Goal: Communication & Community: Answer question/provide support

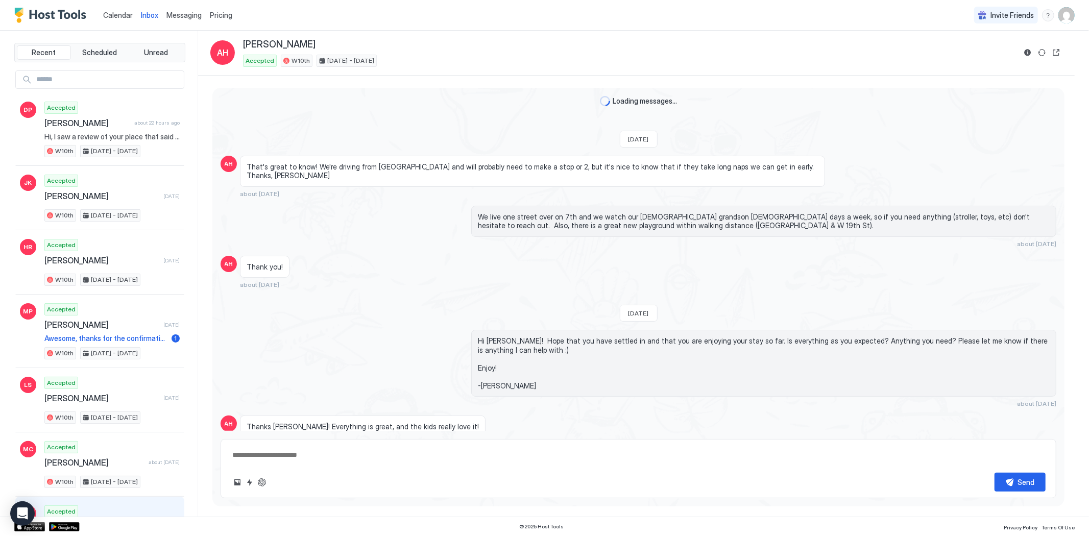
type textarea "*"
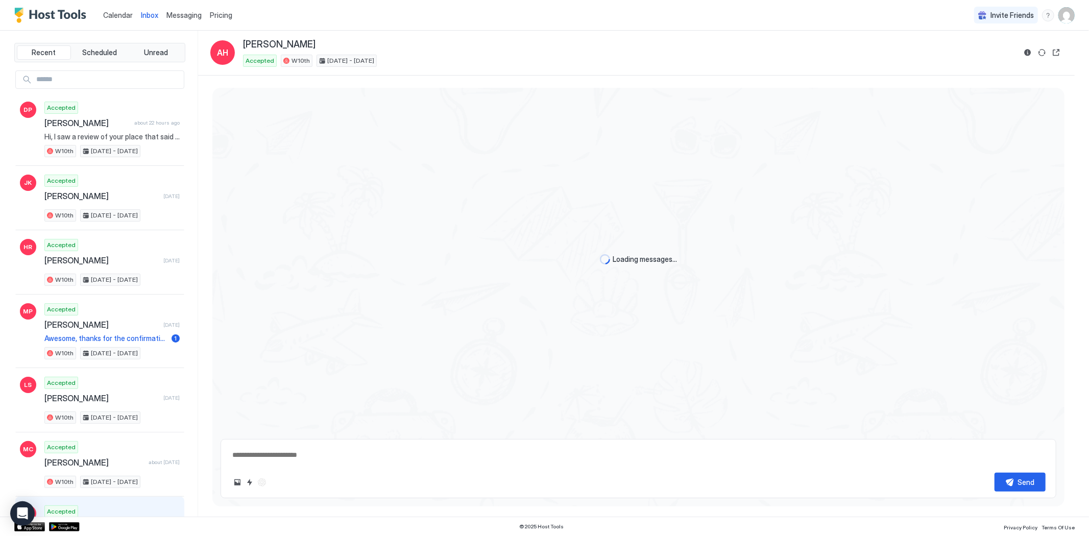
scroll to position [867, 0]
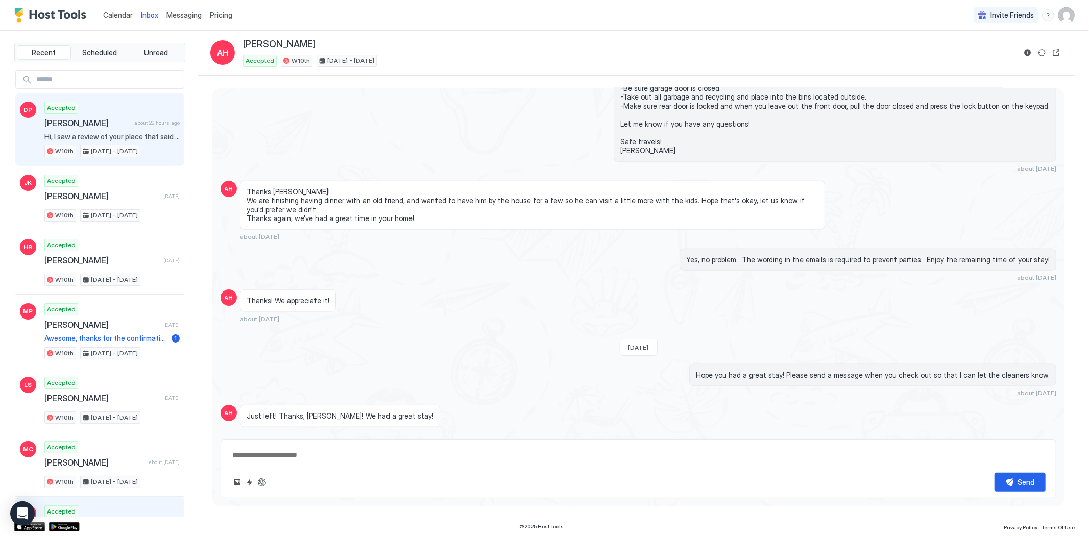
click at [101, 131] on div "Accepted Dianne Philipps about 22 hours ago Hi, I saw a review of your place th…" at bounding box center [111, 130] width 135 height 56
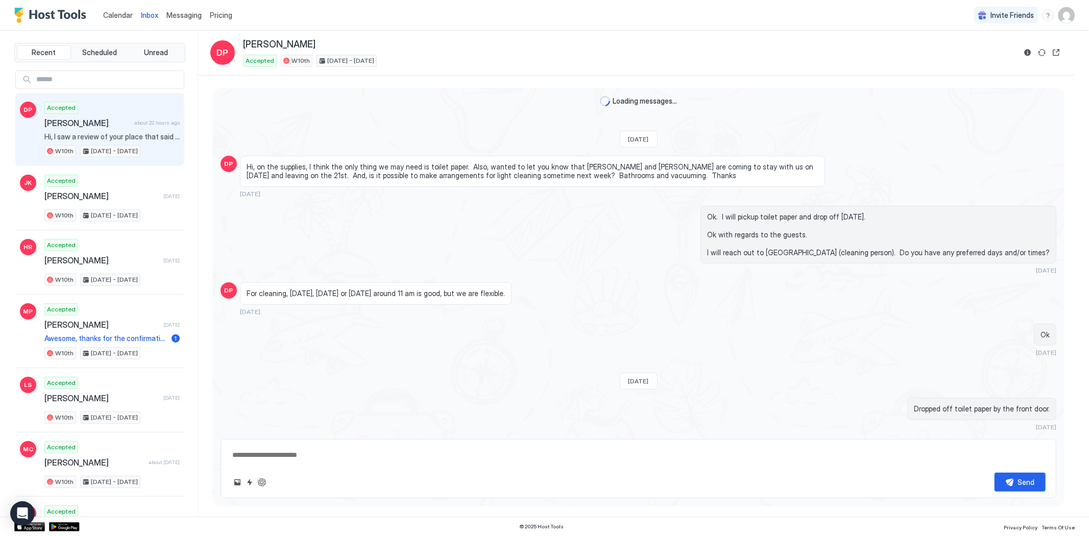
scroll to position [906, 0]
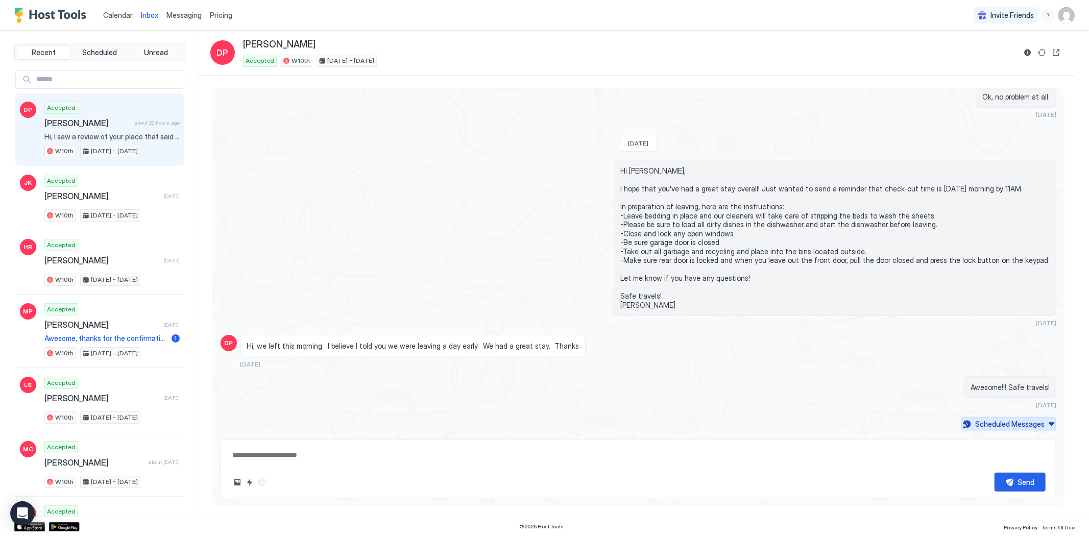
click at [1003, 424] on div "Scheduled Messages" at bounding box center [1009, 424] width 69 height 11
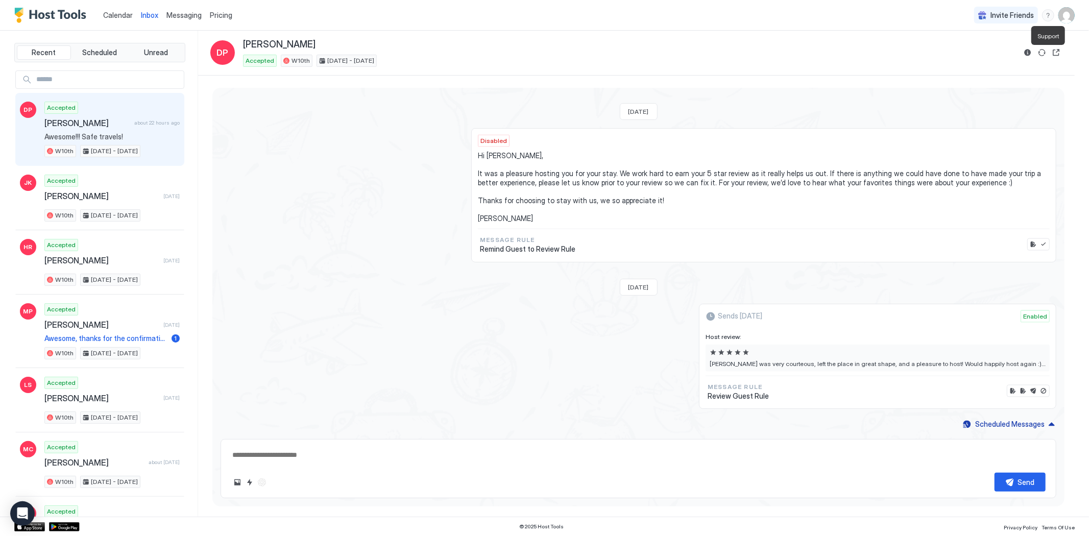
click at [1048, 17] on div "menu" at bounding box center [1048, 15] width 12 height 12
click at [972, 65] on span "Chat with us" at bounding box center [960, 65] width 41 height 9
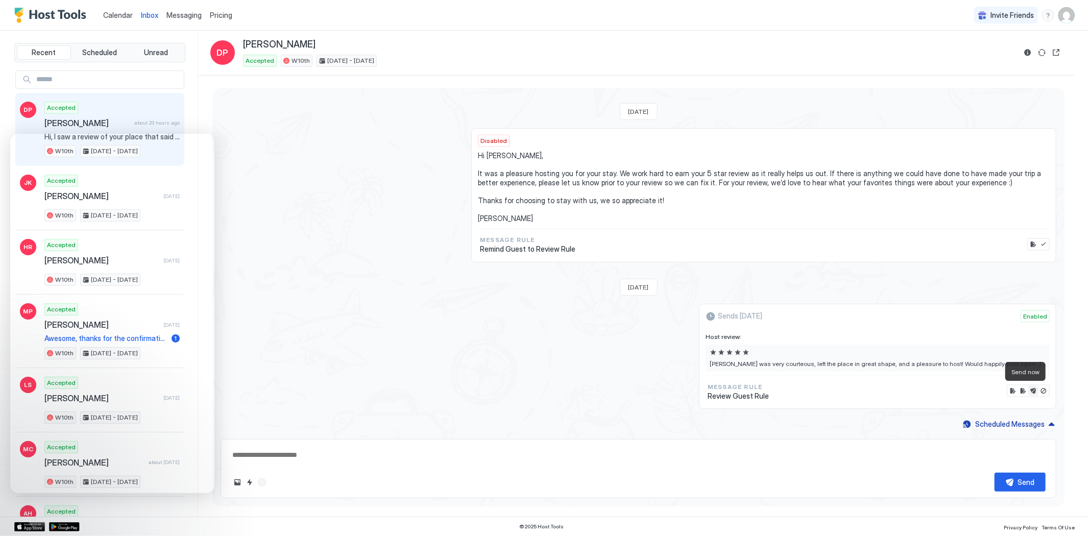
click at [1028, 389] on button "Send now" at bounding box center [1033, 391] width 10 height 10
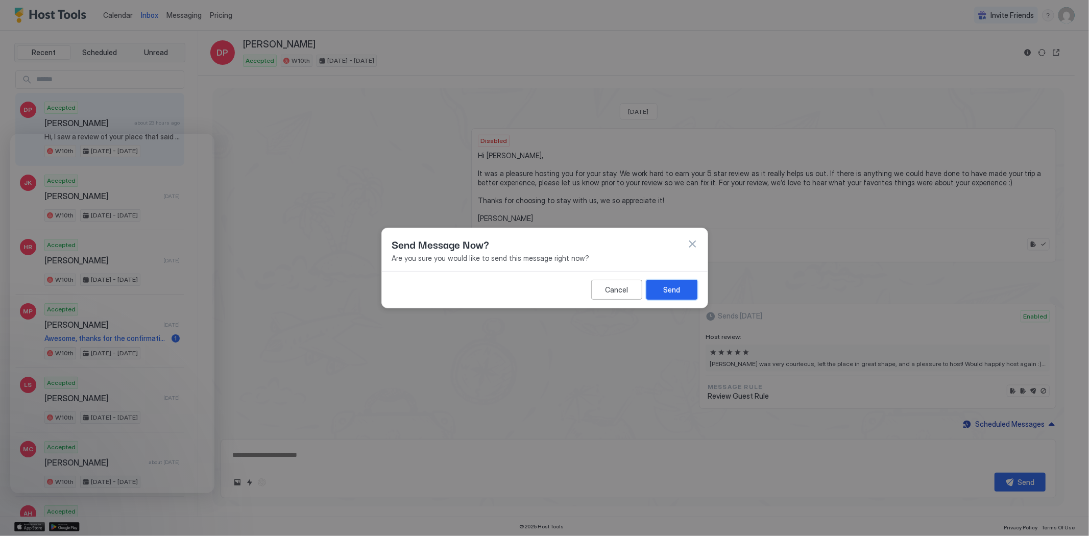
click at [672, 292] on div "Send" at bounding box center [671, 289] width 17 height 11
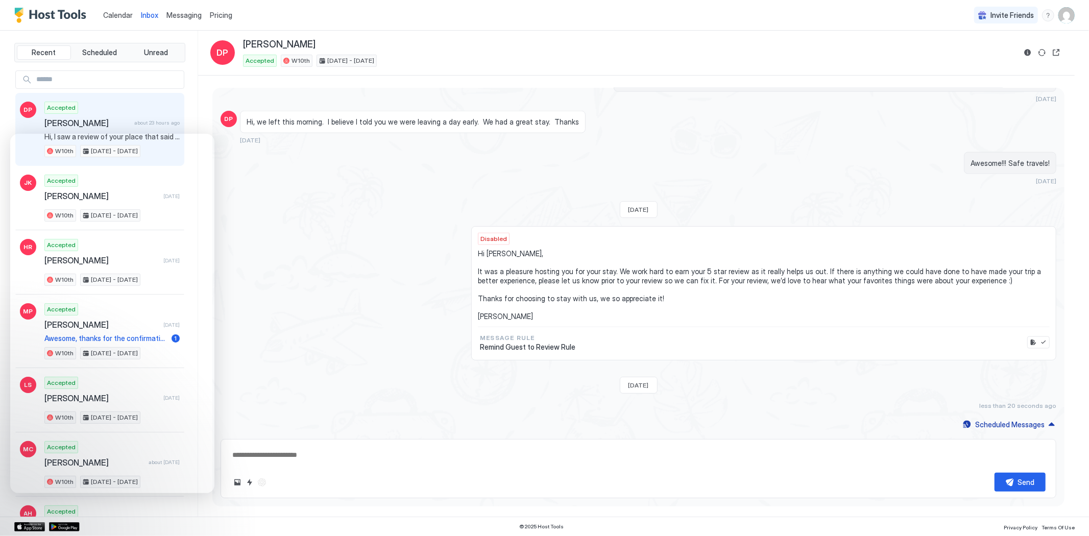
type textarea "*"
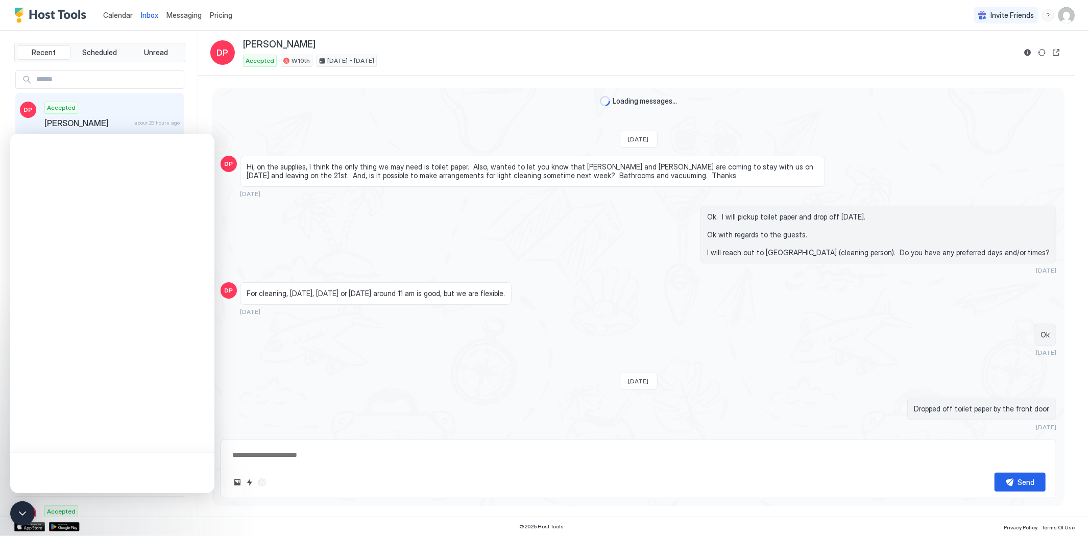
scroll to position [906, 0]
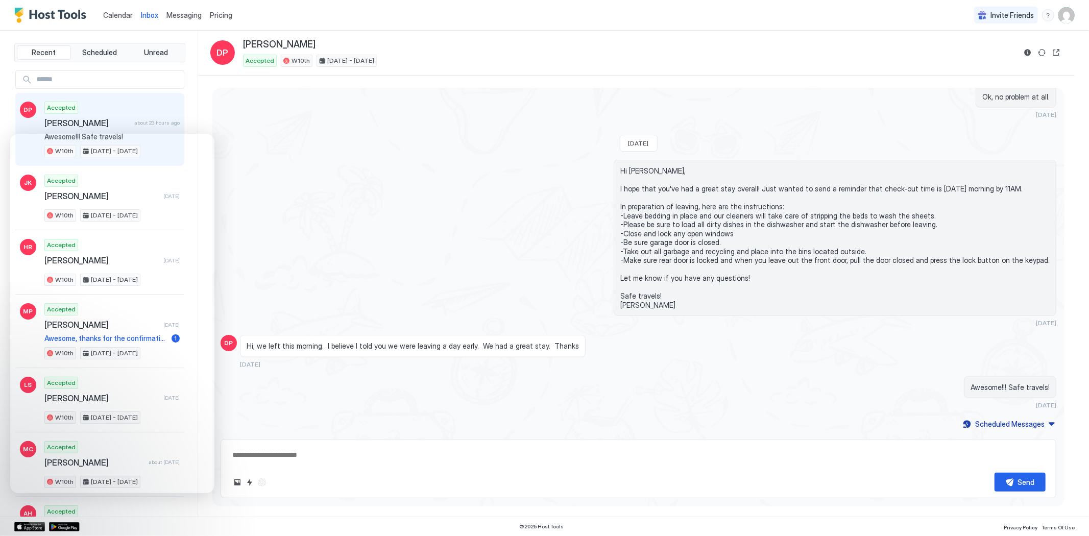
type textarea "*"
